Goal: Find specific page/section: Find specific page/section

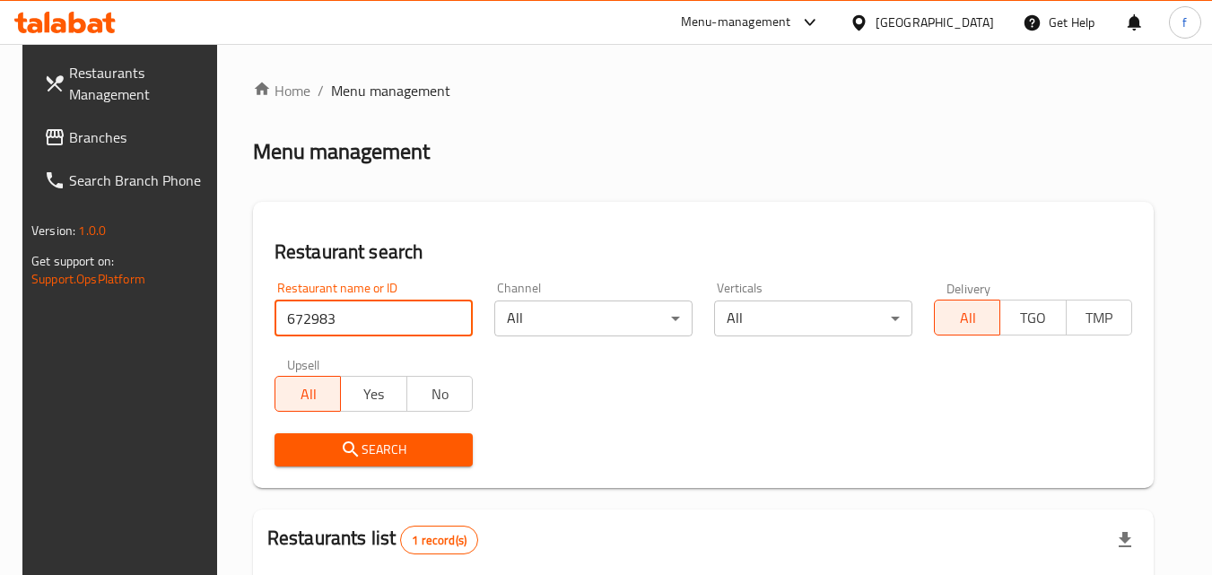
scroll to position [225, 0]
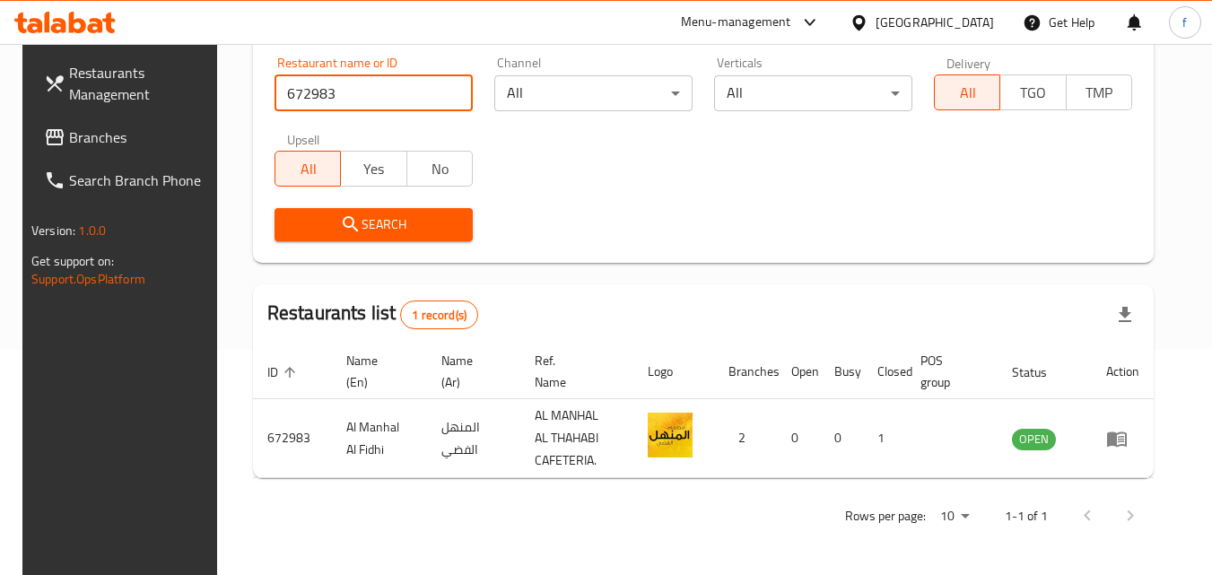
click at [81, 27] on icon at bounding box center [64, 23] width 101 height 22
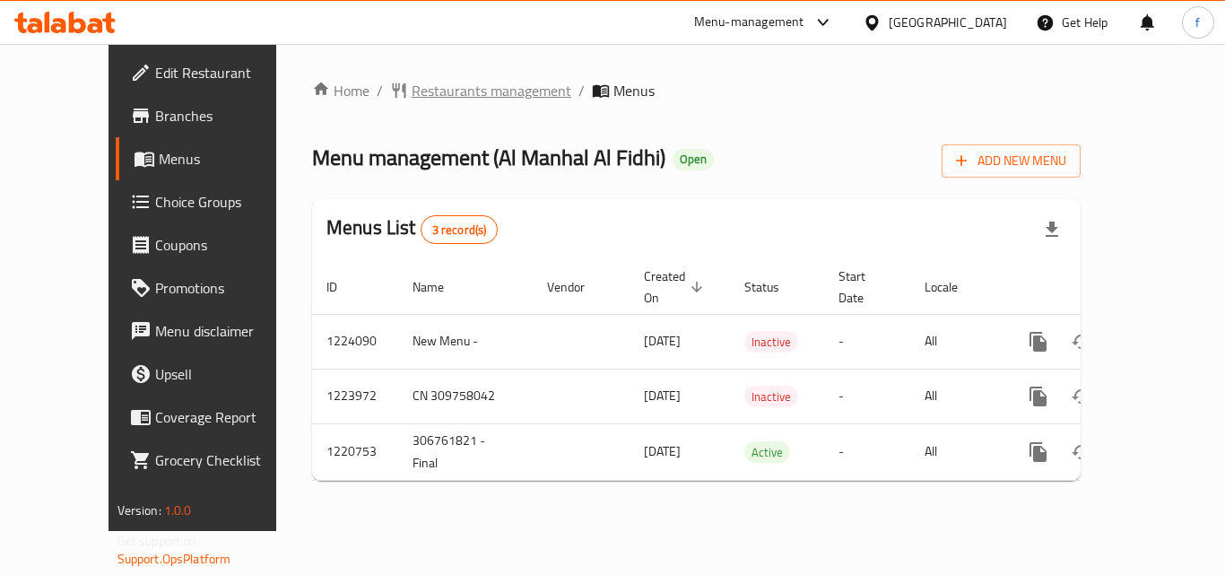
click at [412, 91] on span "Restaurants management" at bounding box center [492, 91] width 160 height 22
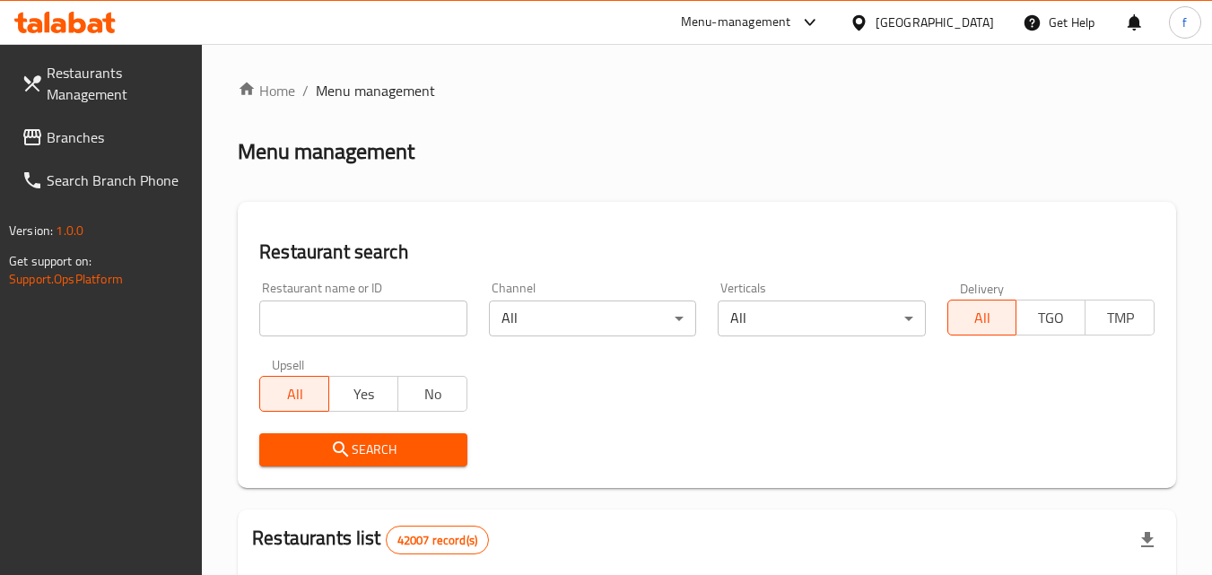
click at [319, 323] on input "search" at bounding box center [362, 319] width 207 height 36
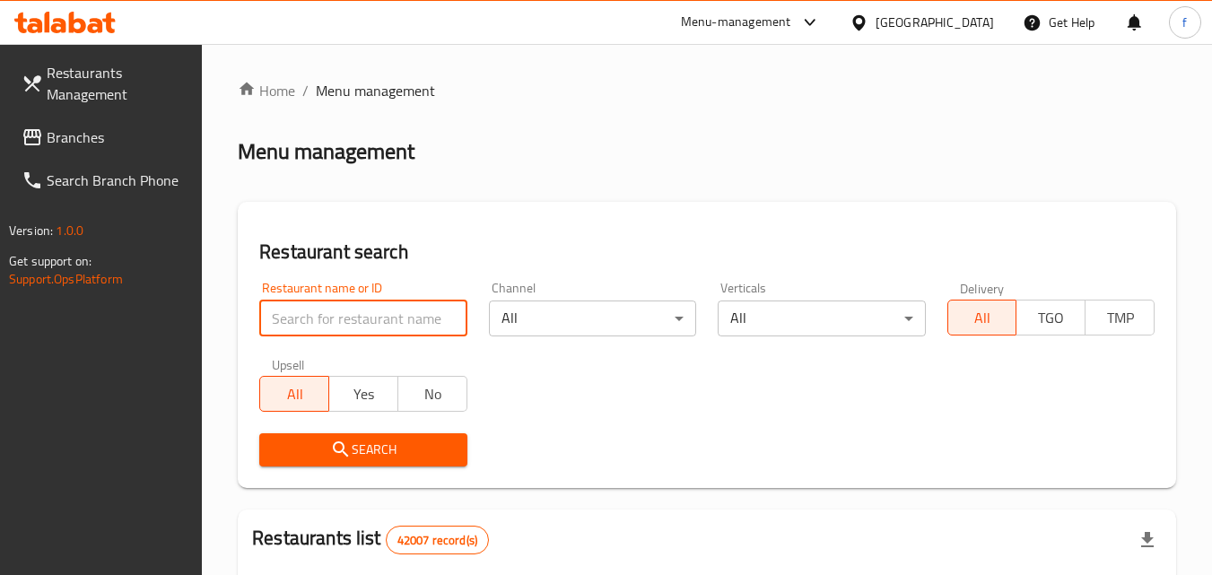
paste input "672983"
type input "672983"
click button "Search" at bounding box center [362, 449] width 207 height 33
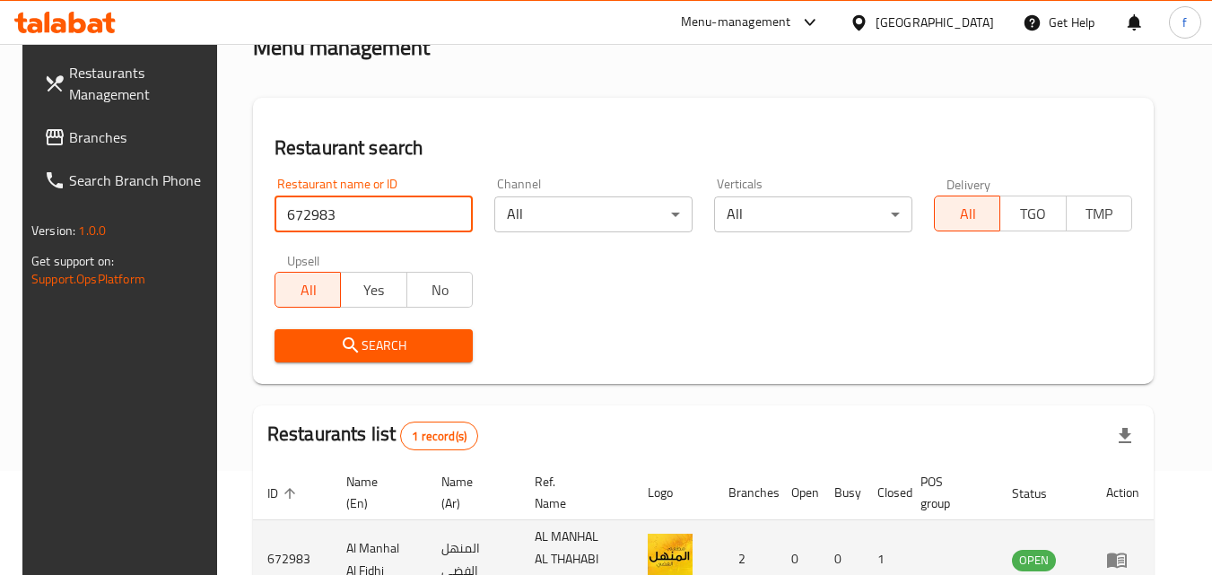
scroll to position [225, 0]
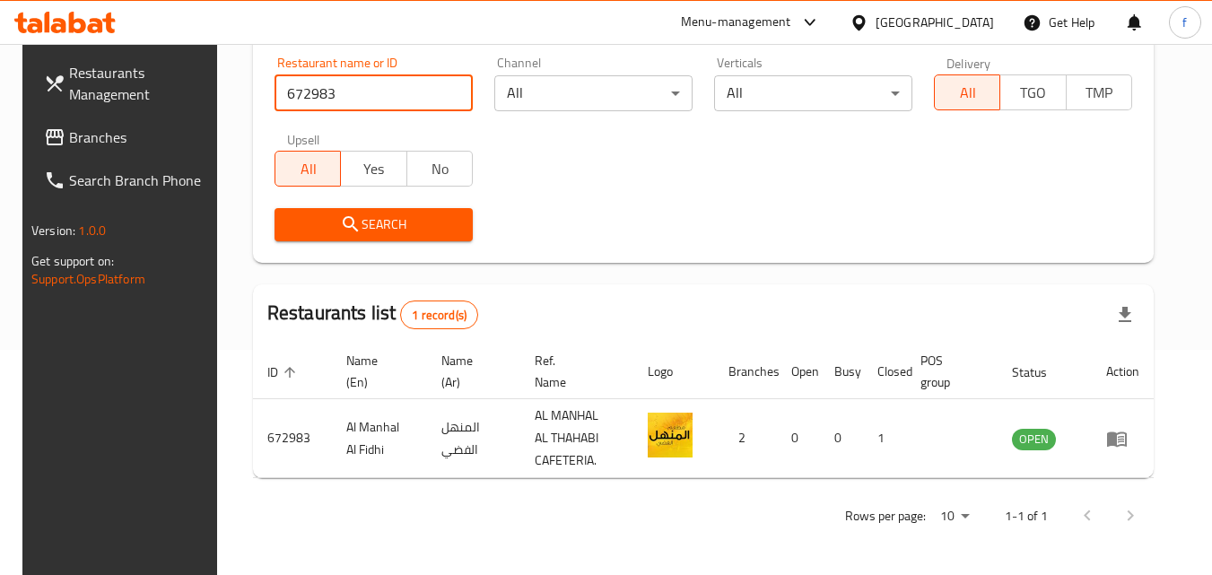
click at [84, 88] on span "Restaurants Management" at bounding box center [140, 83] width 142 height 43
